Goal: Information Seeking & Learning: Learn about a topic

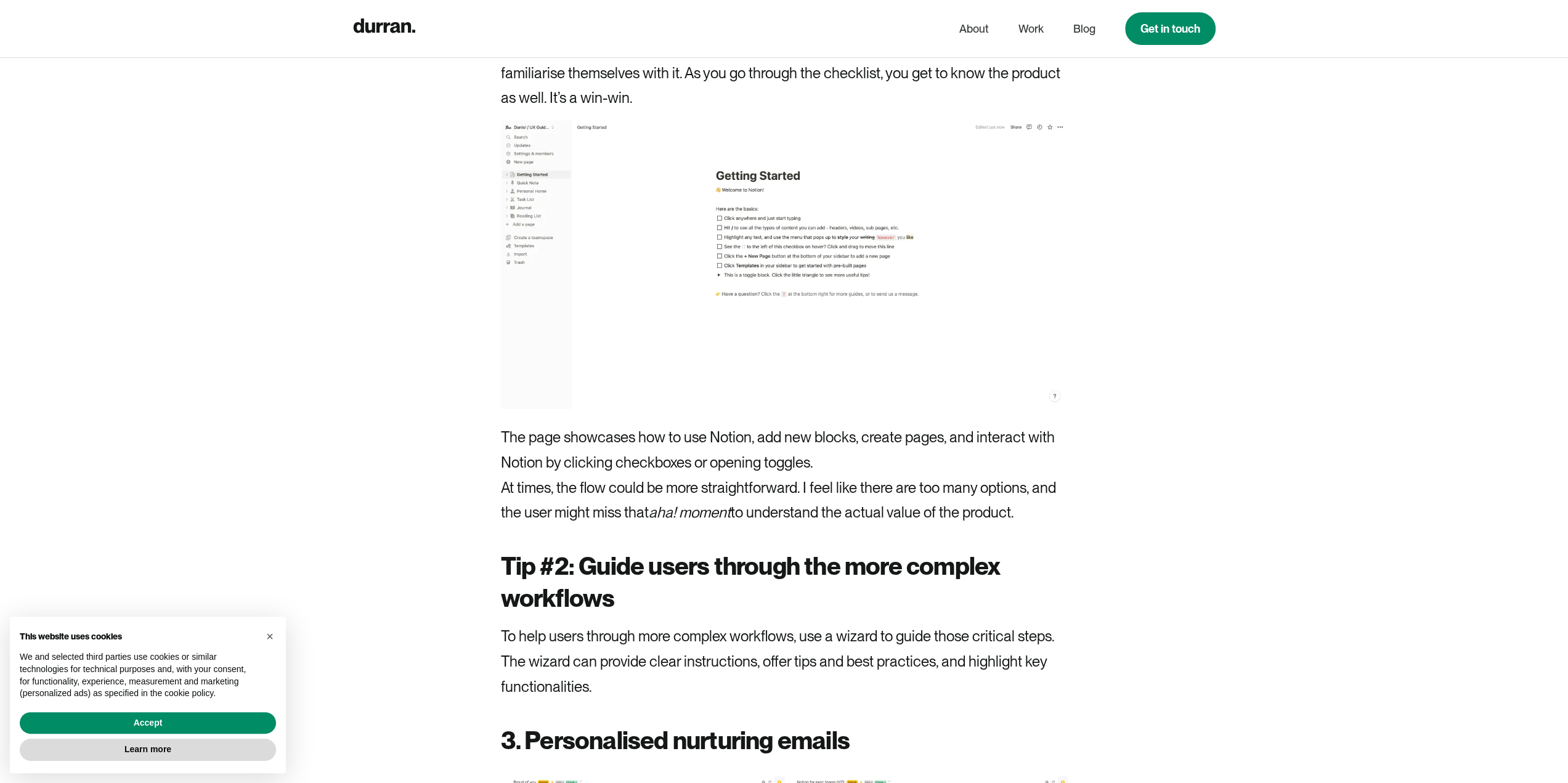
scroll to position [3941, 0]
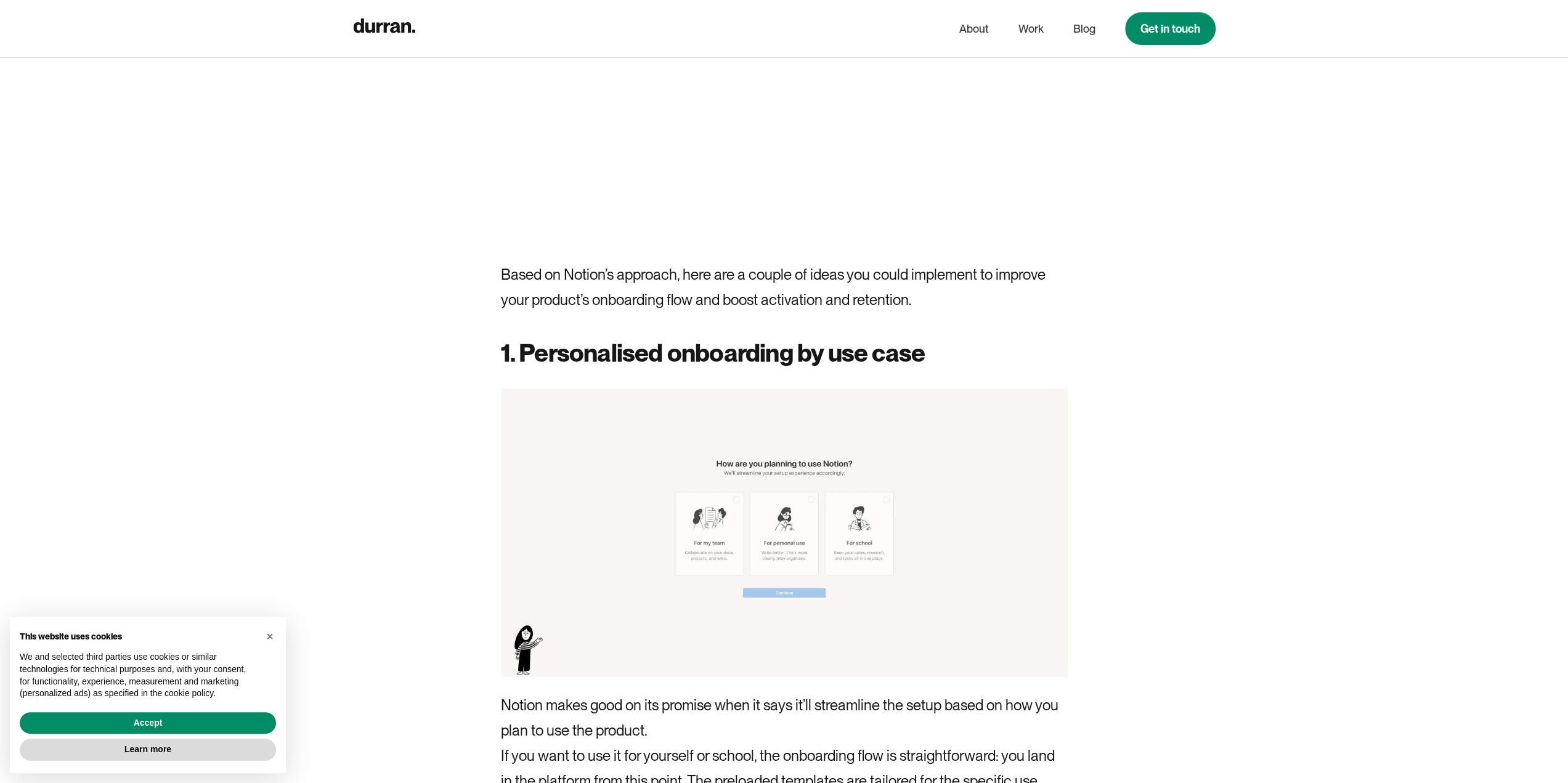
scroll to position [2156, 0]
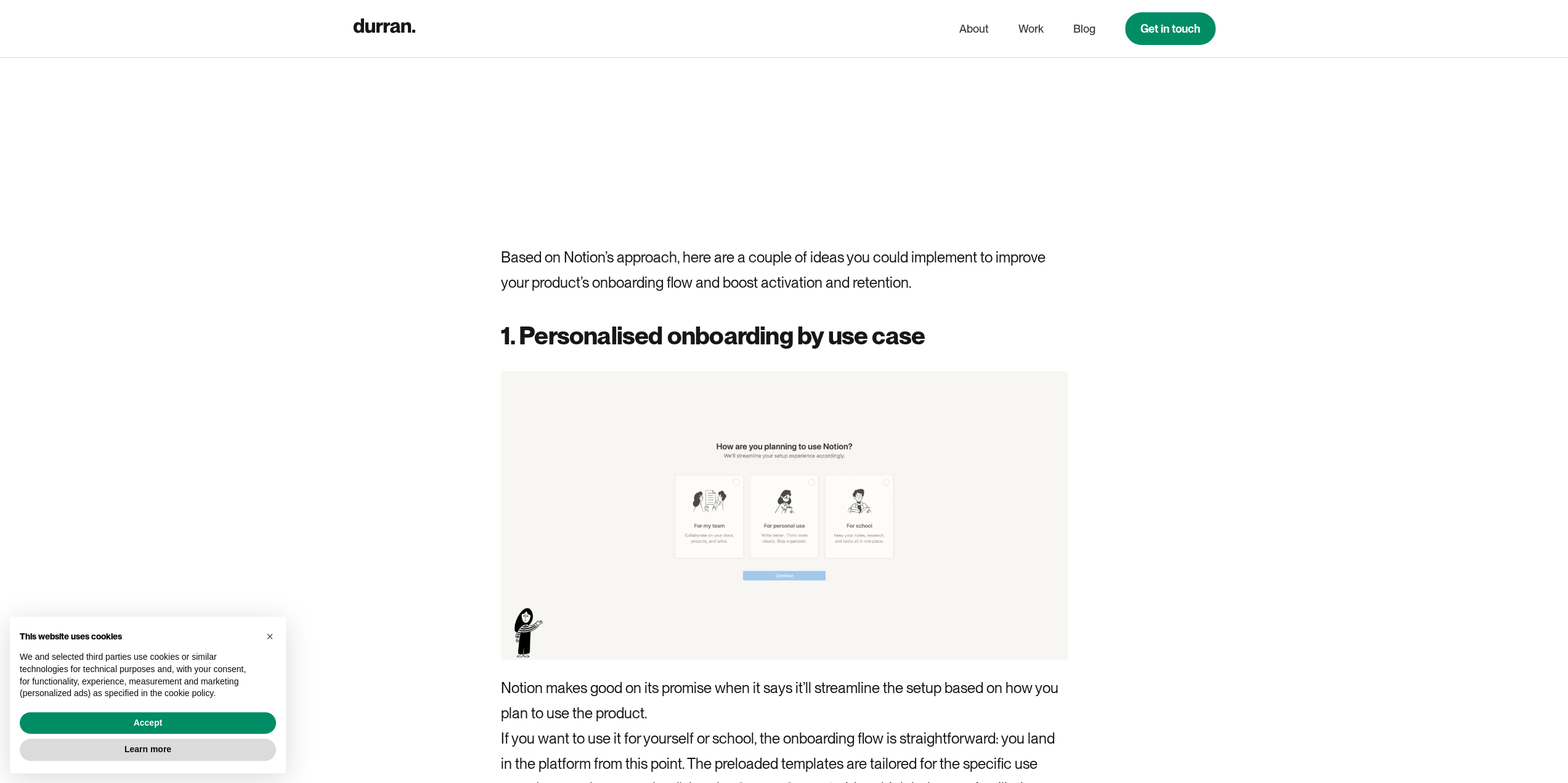
click at [808, 504] on img at bounding box center [785, 515] width 567 height 288
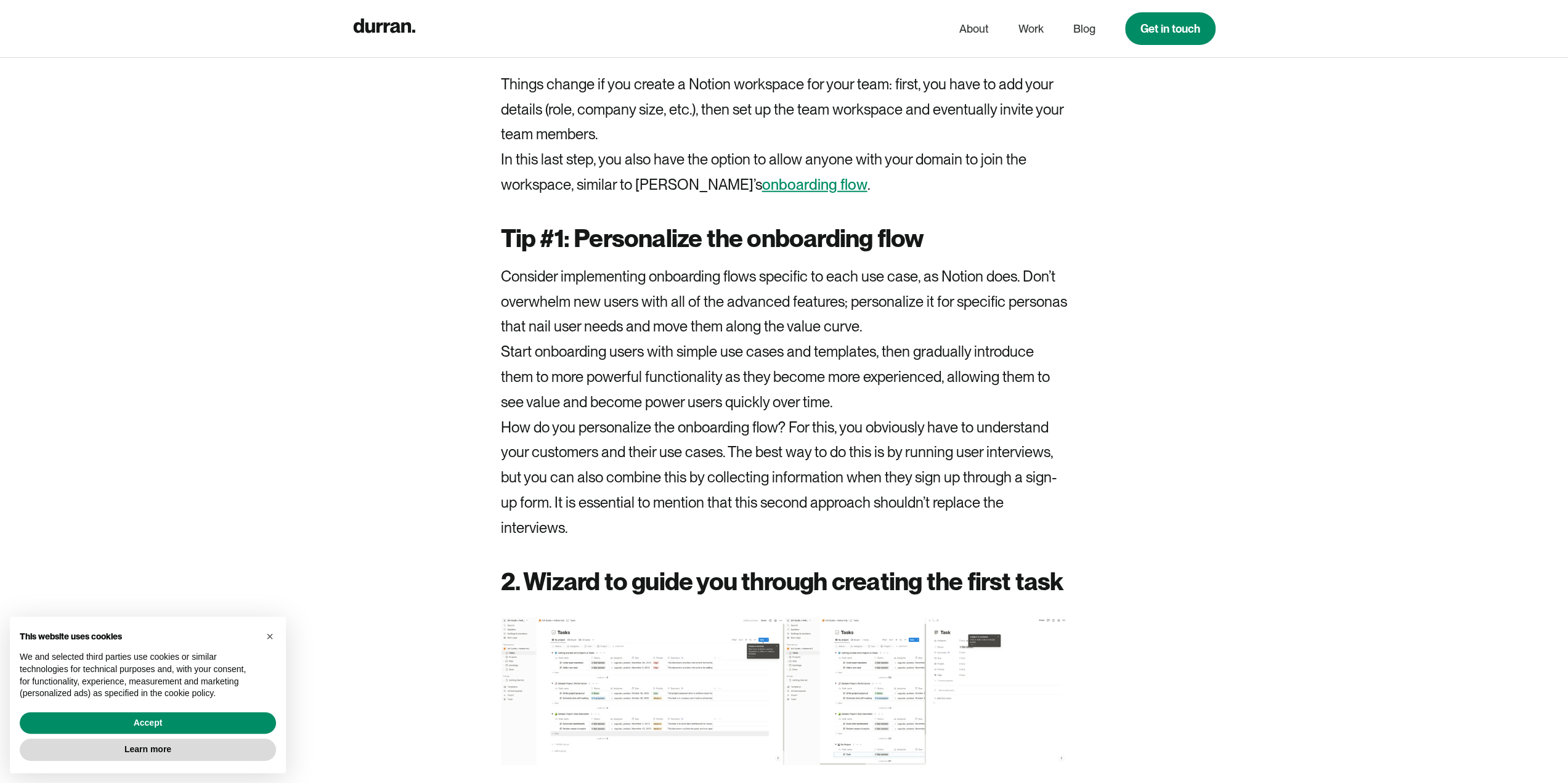
scroll to position [2649, 0]
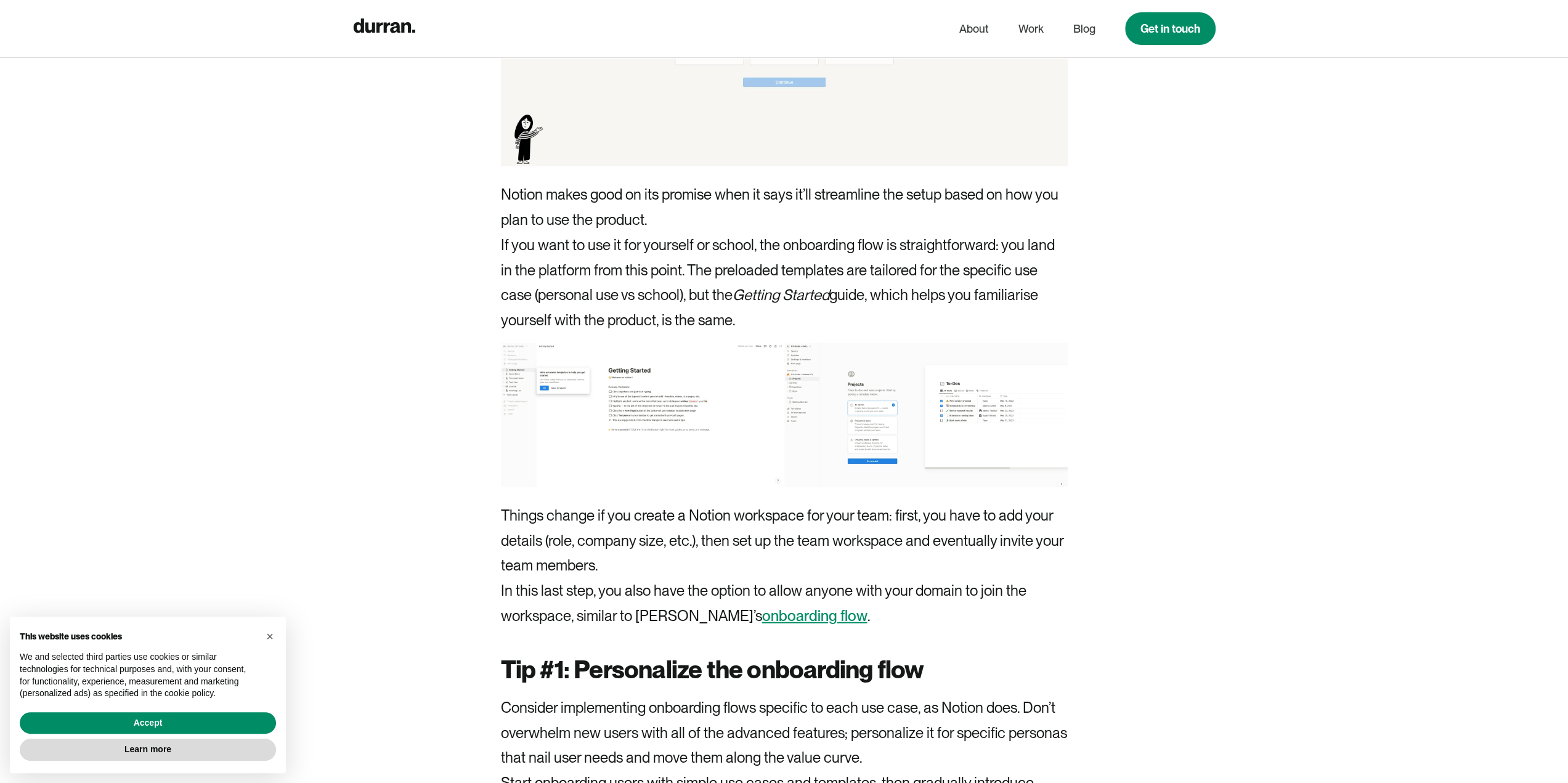
click at [762, 614] on link "onboarding flow" at bounding box center [815, 616] width 105 height 18
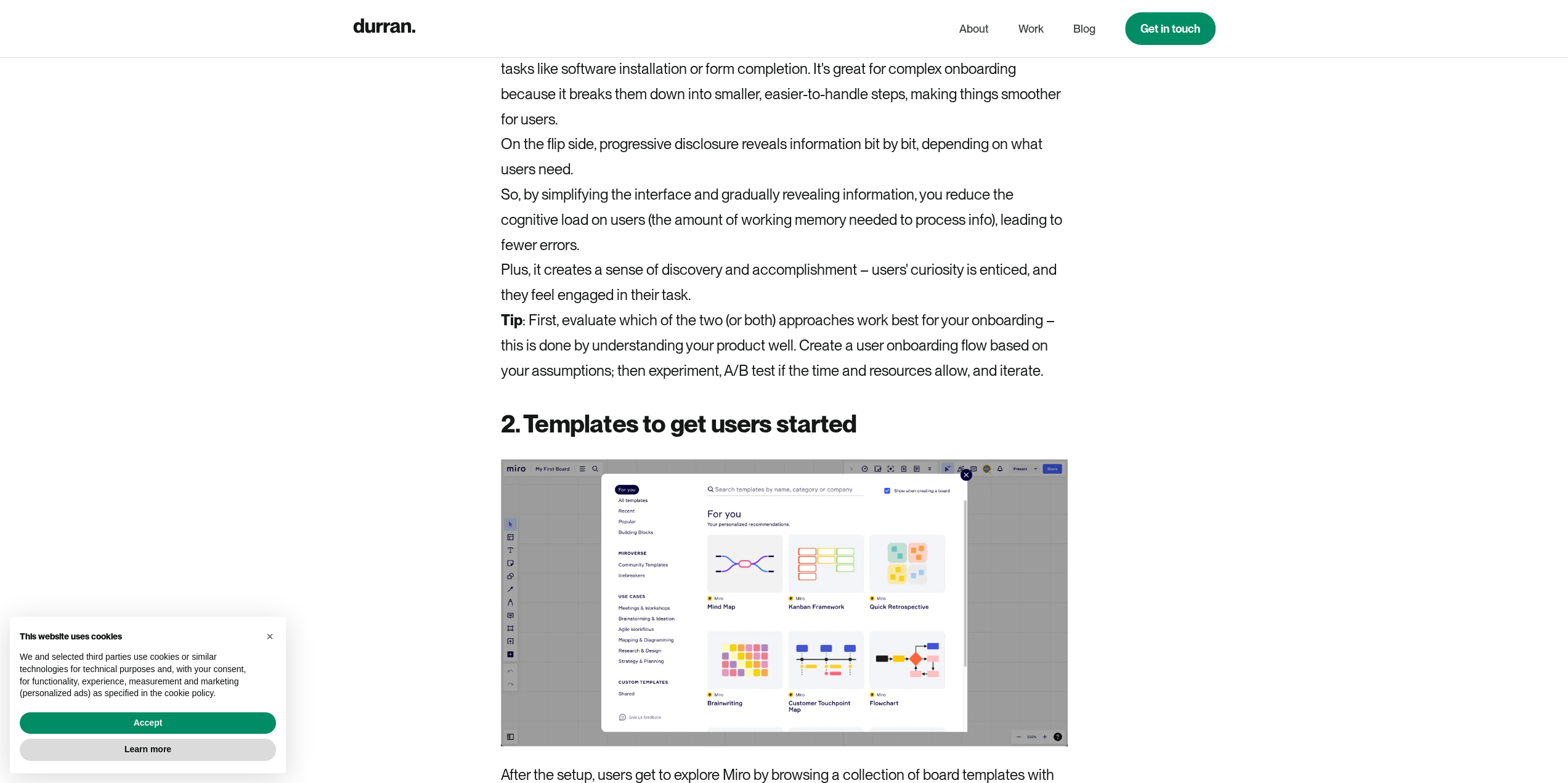
scroll to position [2772, 0]
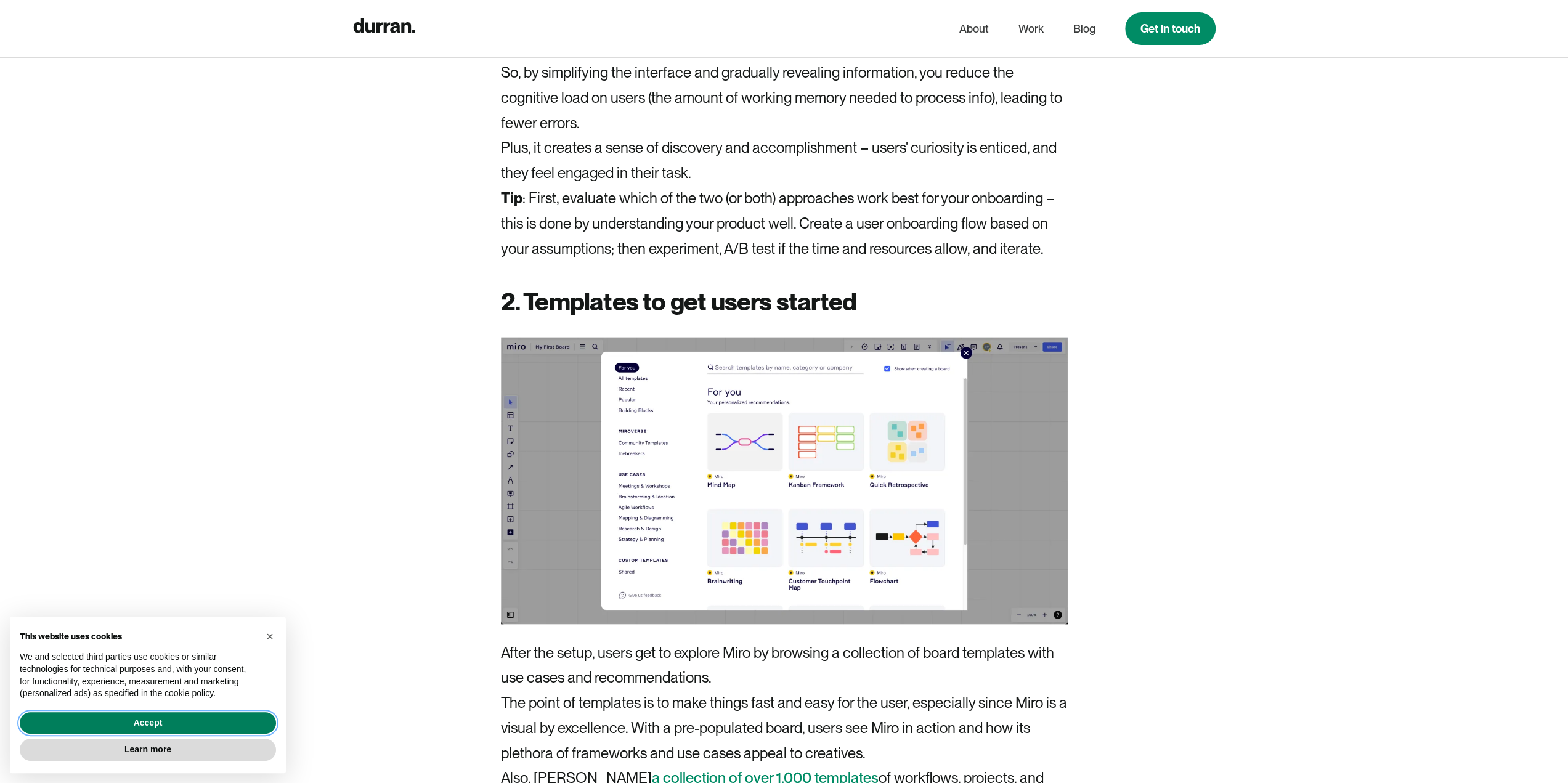
click at [247, 719] on button "Accept" at bounding box center [148, 723] width 256 height 22
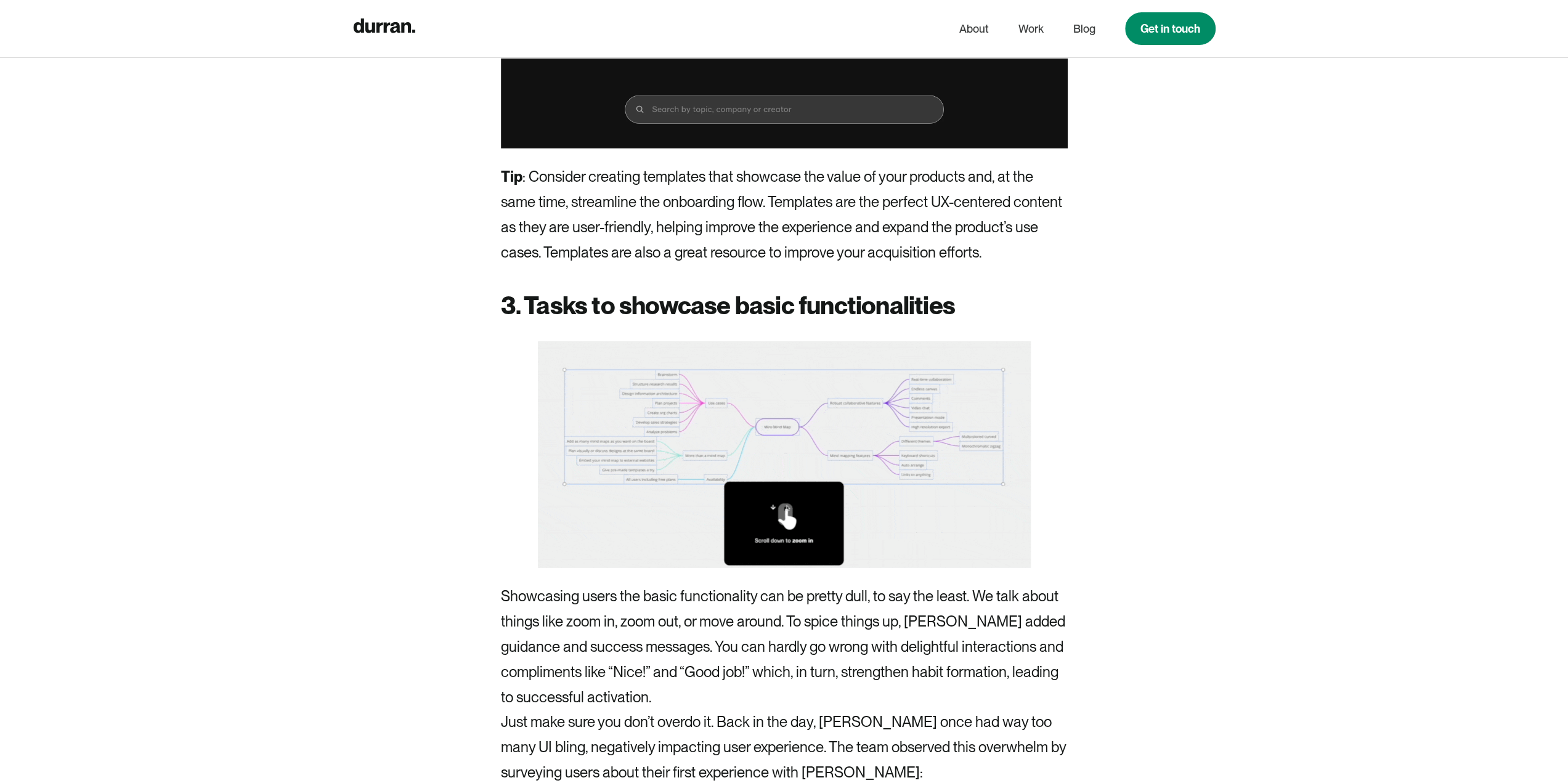
scroll to position [3634, 0]
